Goal: Information Seeking & Learning: Learn about a topic

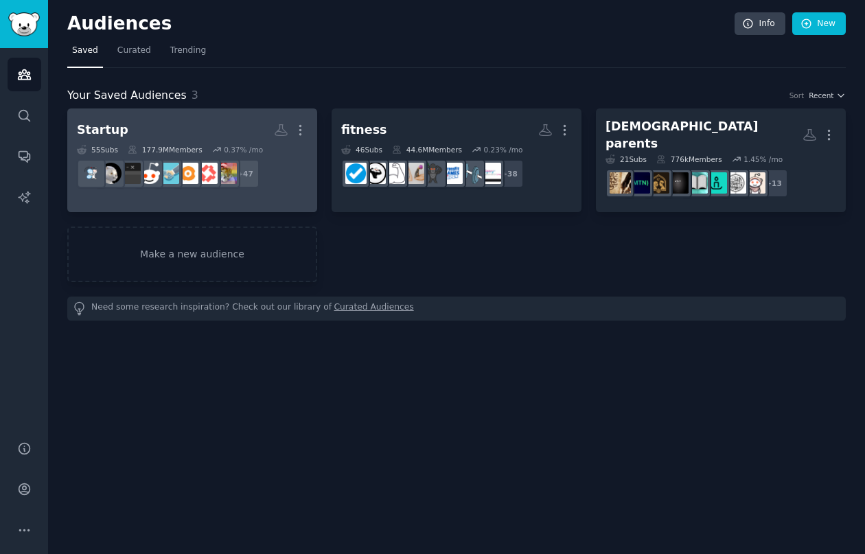
click at [223, 131] on h2 "Startup More" at bounding box center [192, 130] width 231 height 24
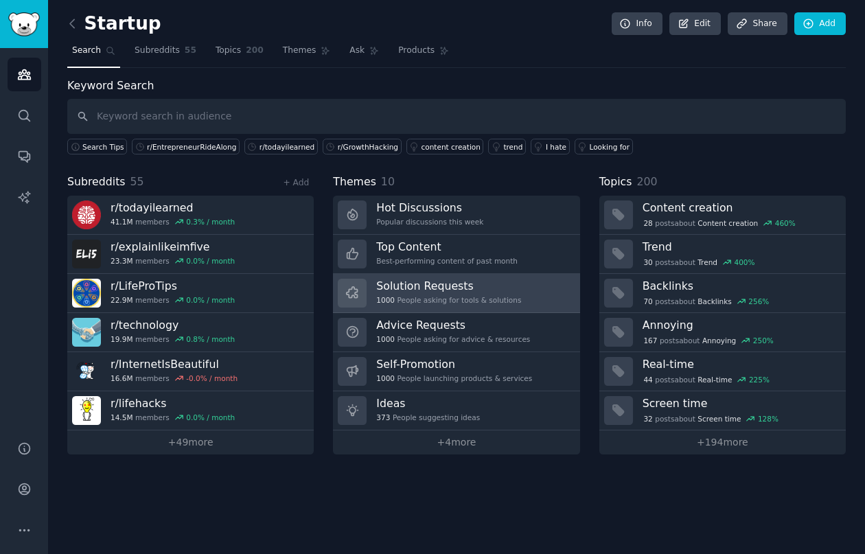
click at [398, 310] on link "Solution Requests 1000 People asking for tools & solutions" at bounding box center [456, 293] width 247 height 39
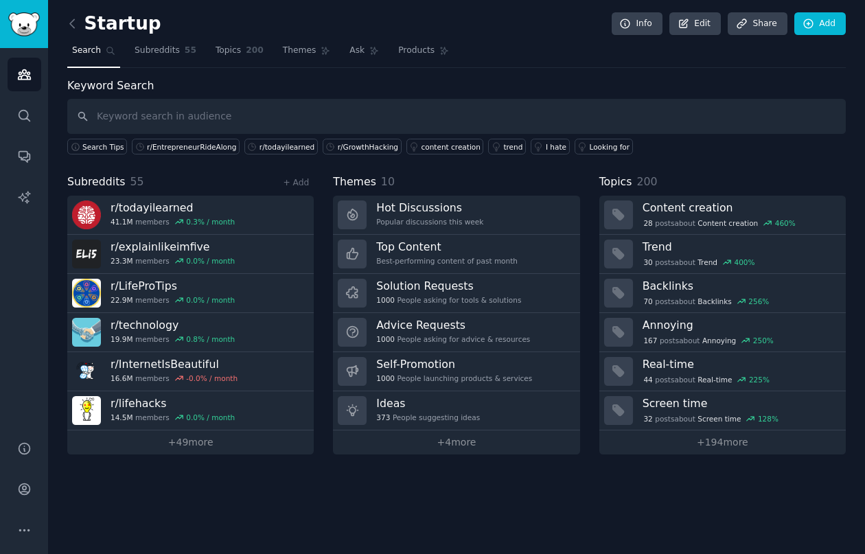
click at [137, 40] on div "Startup Info Edit Share Add" at bounding box center [456, 26] width 779 height 28
click at [162, 55] on span "Subreddits" at bounding box center [157, 51] width 45 height 12
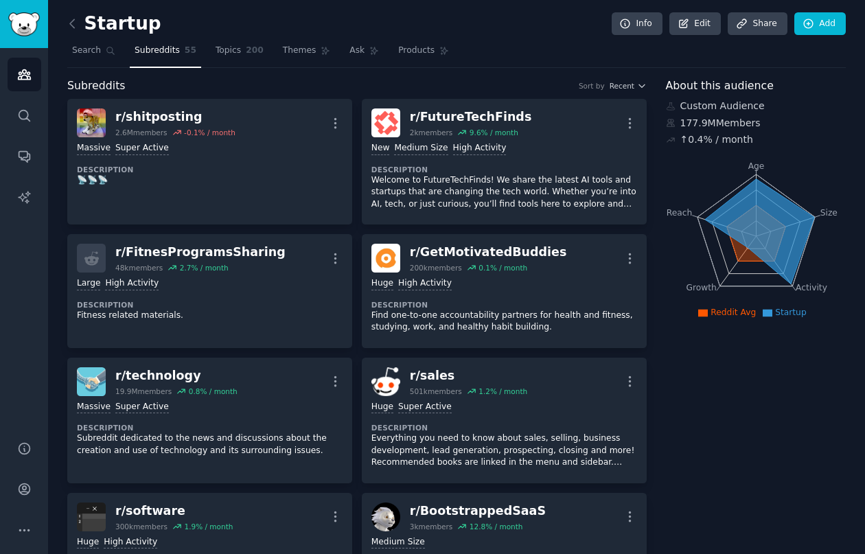
click at [117, 32] on h2 "Startup" at bounding box center [114, 24] width 94 height 22
click at [128, 23] on h2 "Startup" at bounding box center [114, 24] width 94 height 22
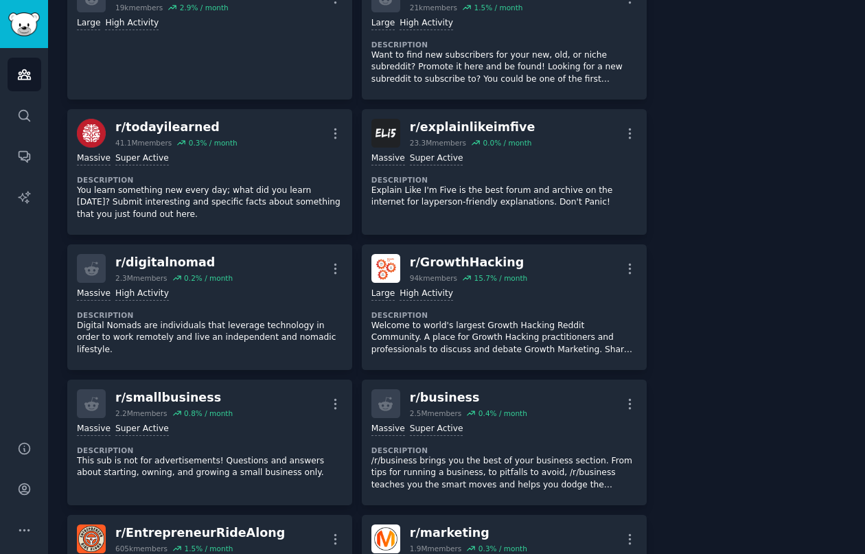
scroll to position [1600, 0]
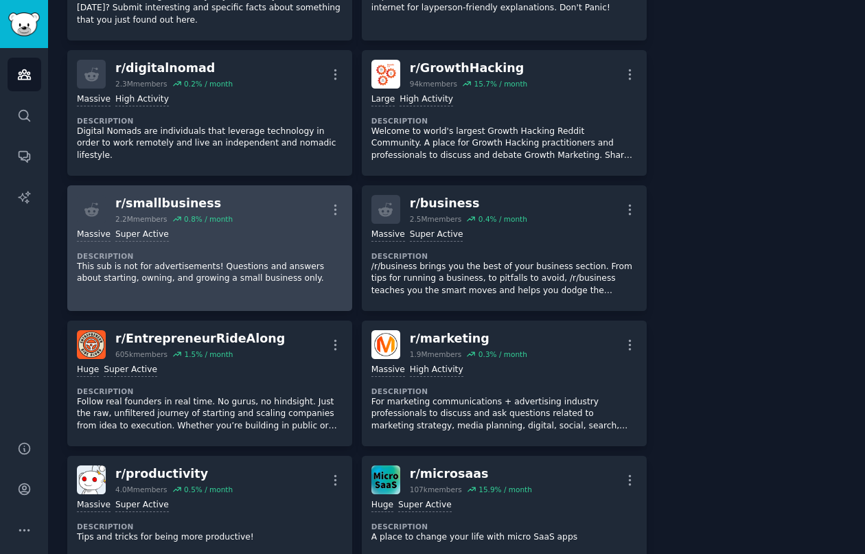
click at [313, 243] on div "Massive Super Active Description This sub is not for advertisements! Questions …" at bounding box center [210, 257] width 266 height 66
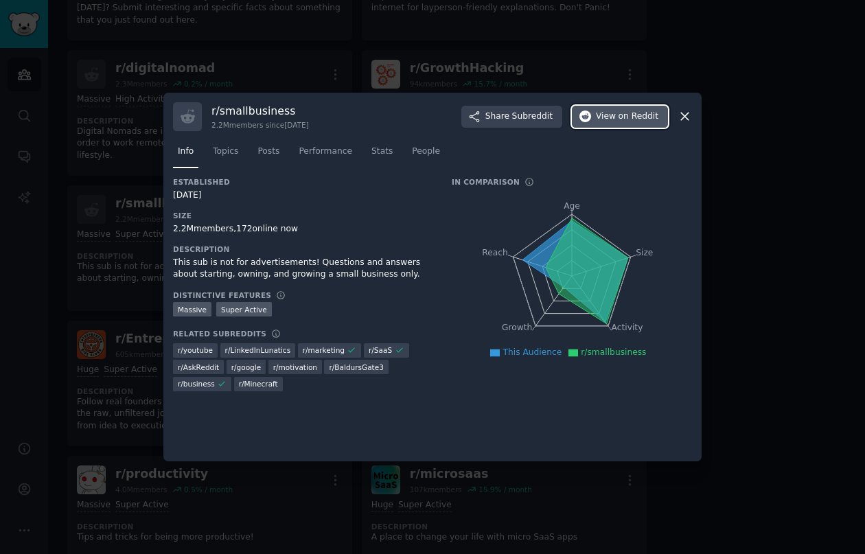
click at [641, 111] on span "on Reddit" at bounding box center [639, 117] width 40 height 12
click at [687, 117] on icon at bounding box center [685, 116] width 14 height 14
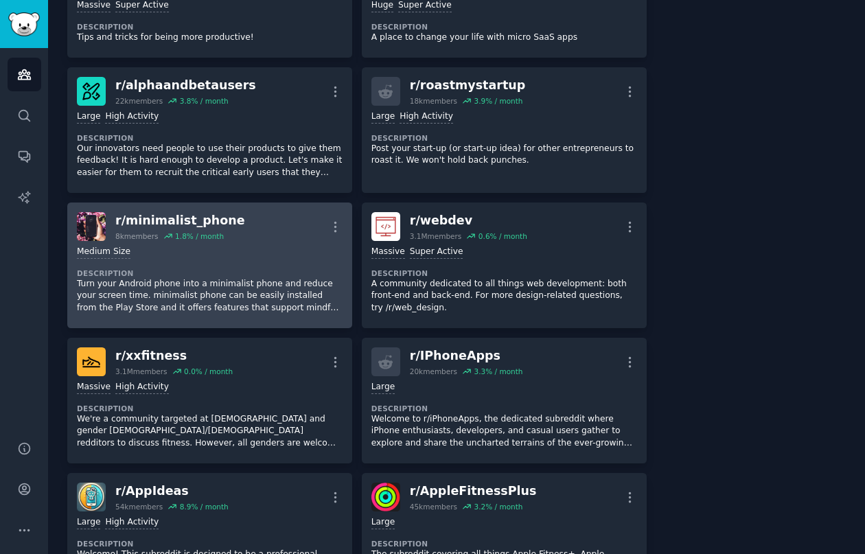
scroll to position [2228, 0]
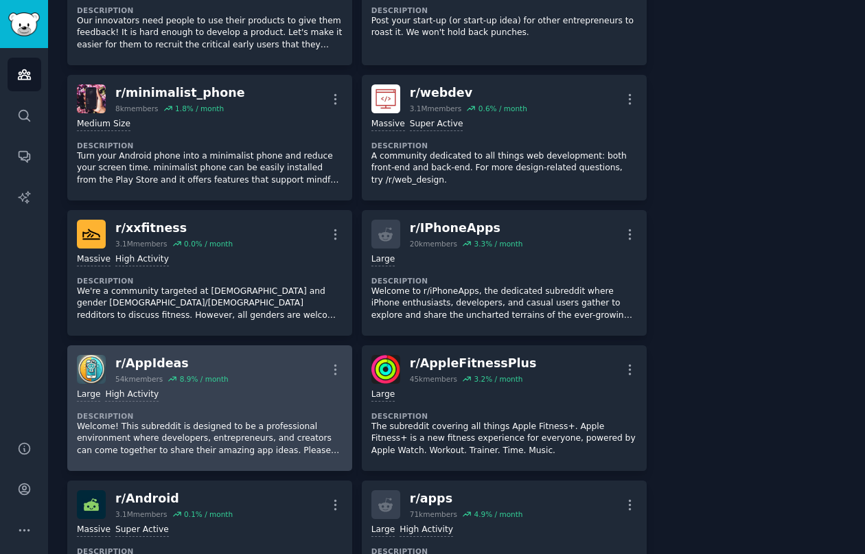
click at [247, 419] on dt "Description" at bounding box center [210, 416] width 266 height 10
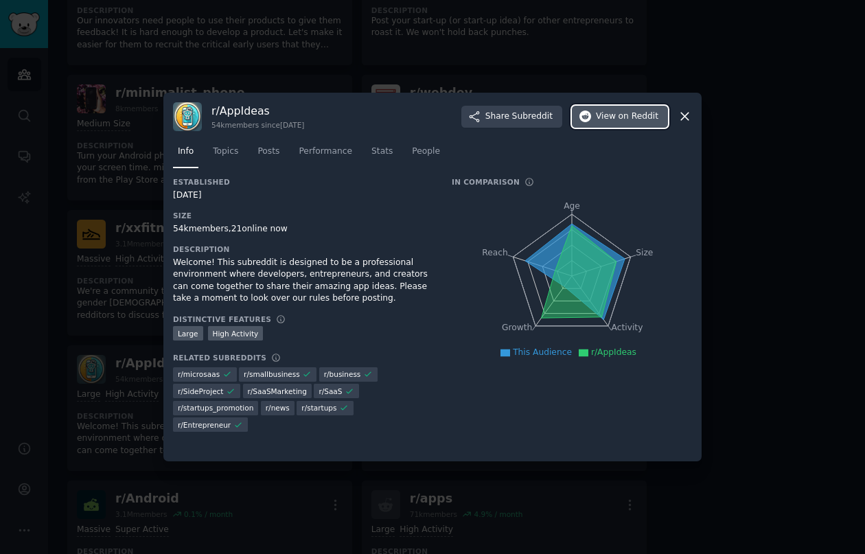
click at [617, 115] on span "View on Reddit" at bounding box center [627, 117] width 62 height 12
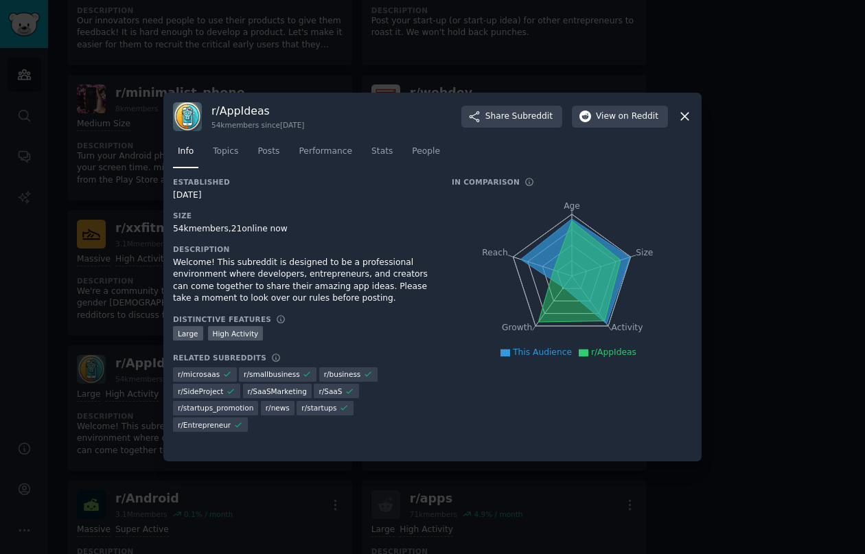
click at [680, 115] on icon at bounding box center [685, 116] width 14 height 14
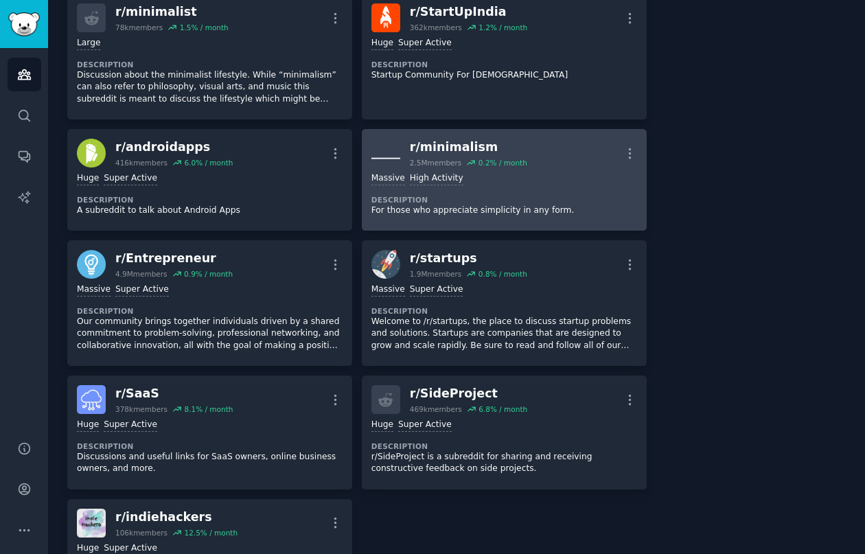
scroll to position [3185, 0]
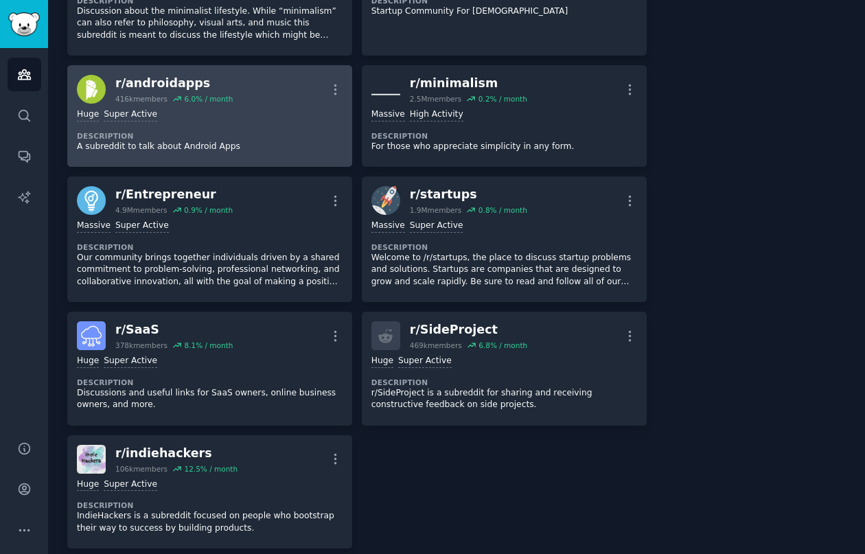
click at [272, 95] on div "r/ androidapps 416k members 6.0 % / month More" at bounding box center [210, 89] width 266 height 29
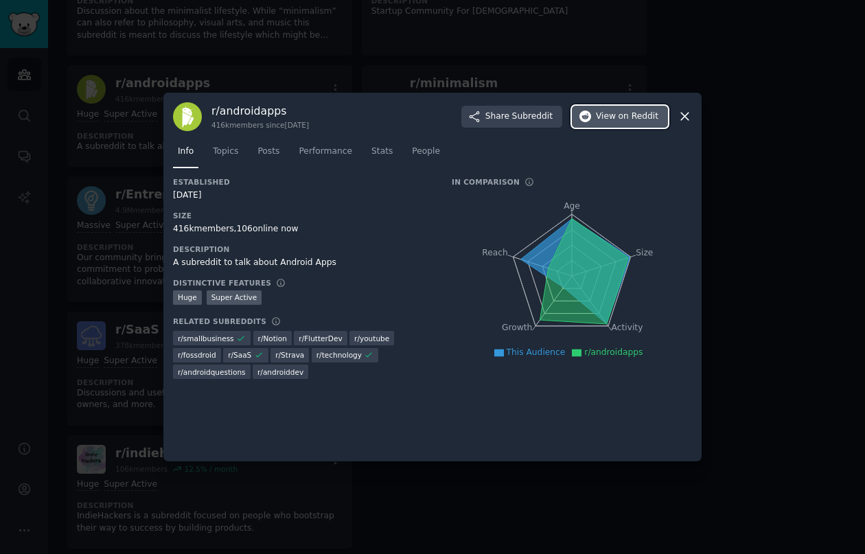
click at [613, 123] on button "View on Reddit" at bounding box center [620, 117] width 96 height 22
click at [373, 73] on div at bounding box center [432, 277] width 865 height 554
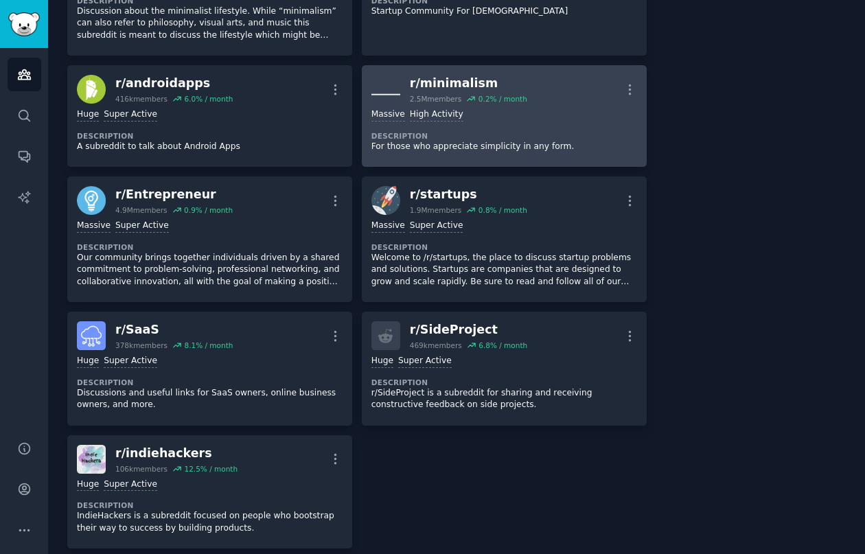
click at [524, 133] on dt "Description" at bounding box center [505, 136] width 266 height 10
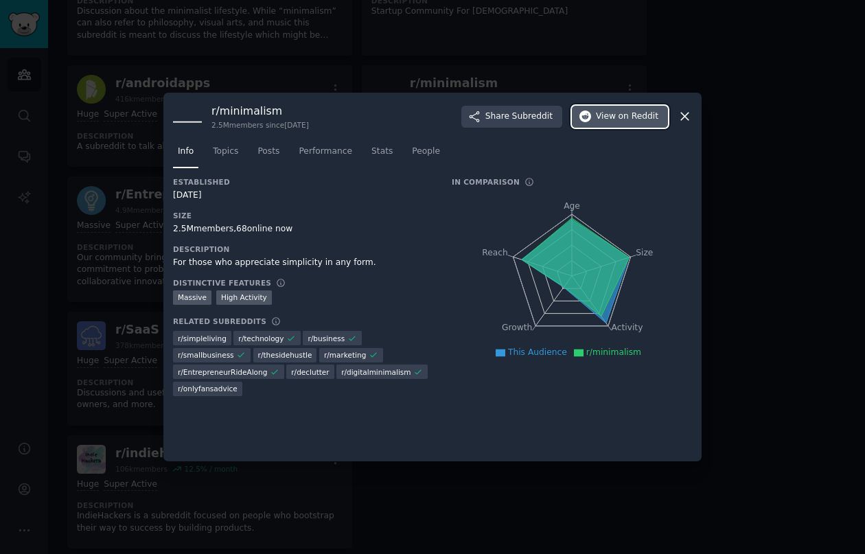
click at [609, 116] on span "View on Reddit" at bounding box center [627, 117] width 62 height 12
click at [353, 75] on div at bounding box center [432, 277] width 865 height 554
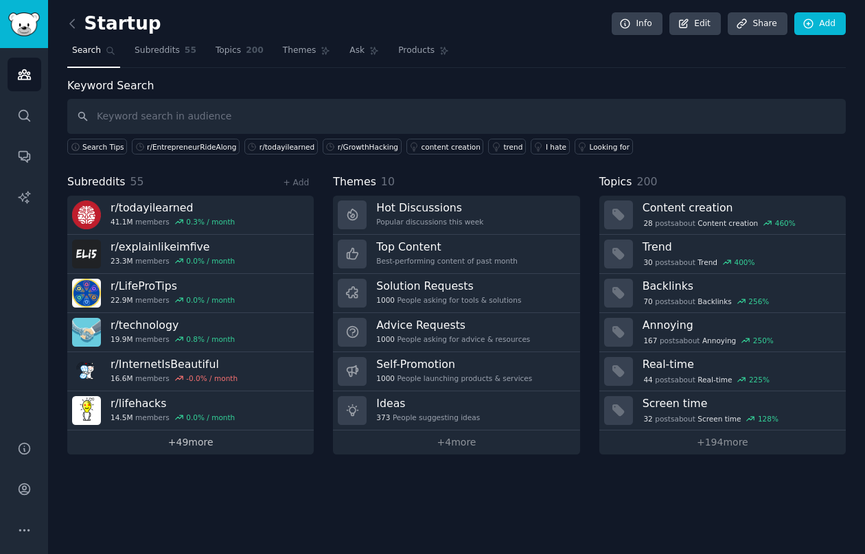
click at [185, 444] on link "+ 49 more" at bounding box center [190, 443] width 247 height 24
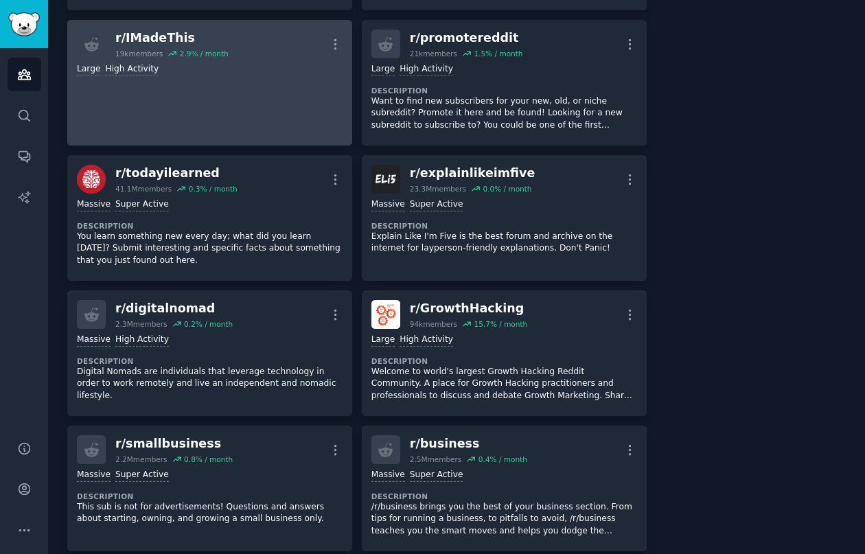
scroll to position [1448, 0]
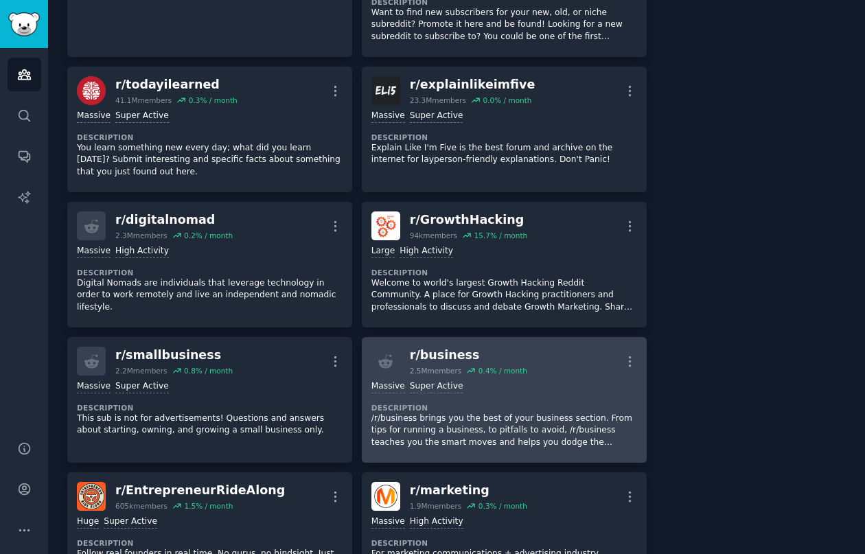
click at [435, 428] on p "/r/business brings you the best of your business section. From tips for running…" at bounding box center [505, 431] width 266 height 36
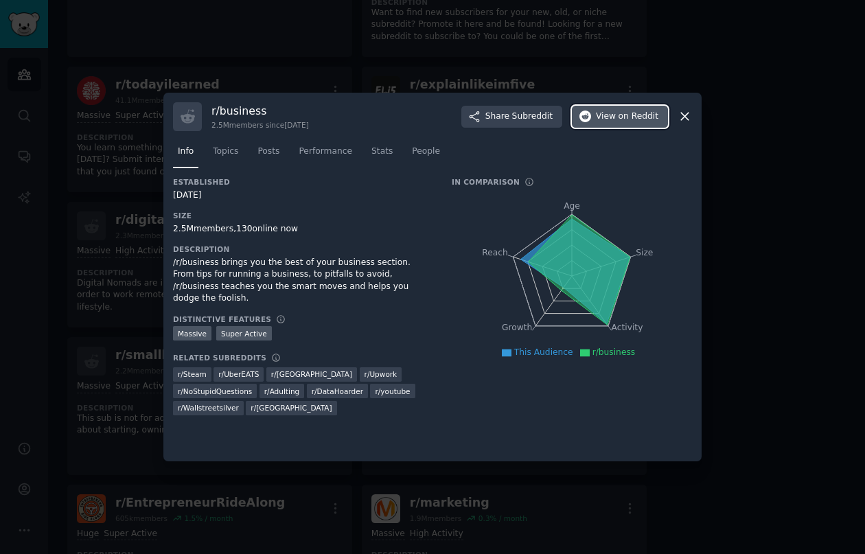
click at [591, 117] on icon "button" at bounding box center [586, 117] width 12 height 12
click at [761, 112] on div at bounding box center [432, 277] width 865 height 554
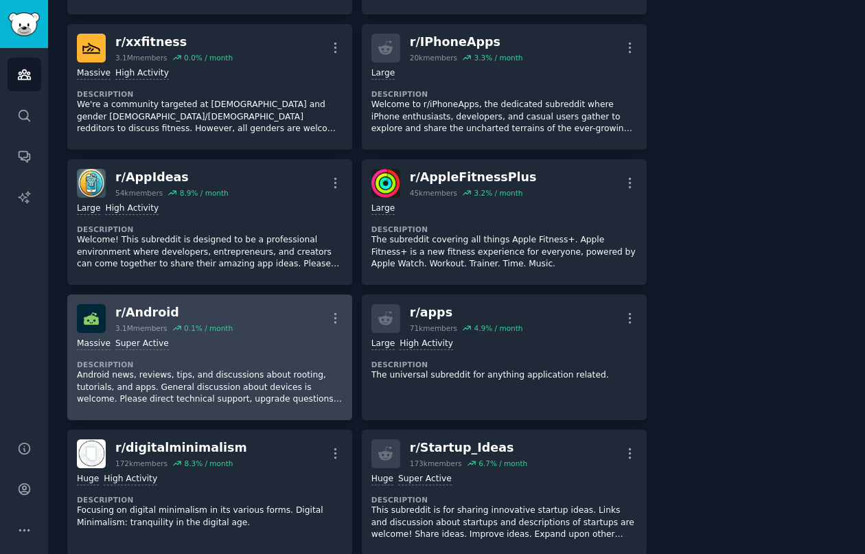
scroll to position [2586, 0]
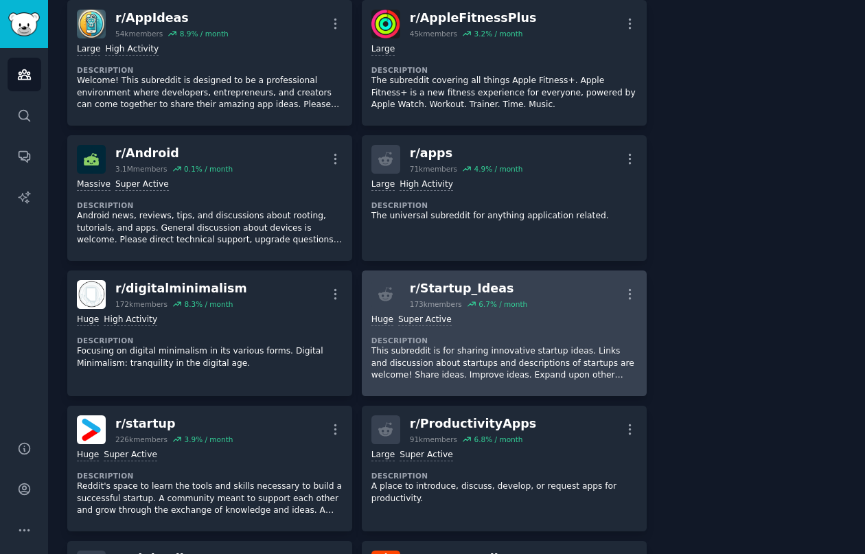
click at [504, 314] on div "Huge Super Active" at bounding box center [505, 320] width 266 height 13
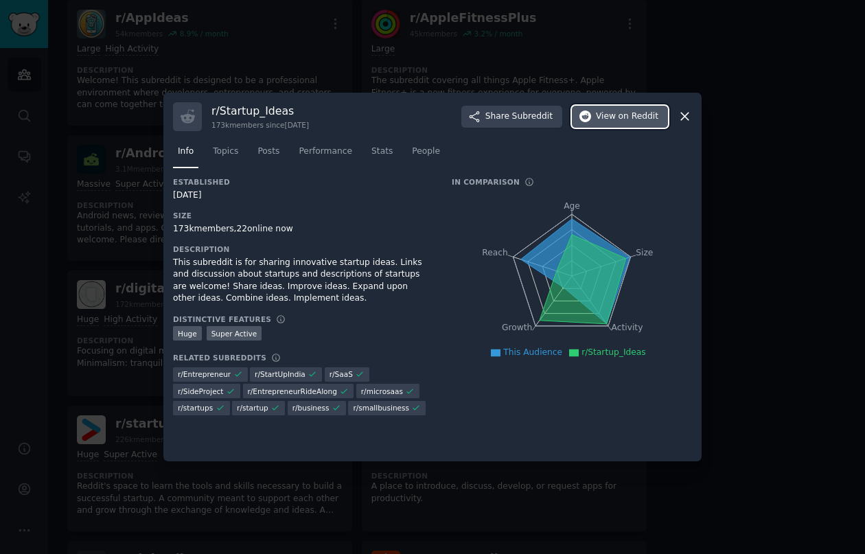
click at [628, 120] on span "on Reddit" at bounding box center [639, 117] width 40 height 12
